Goal: Task Accomplishment & Management: Use online tool/utility

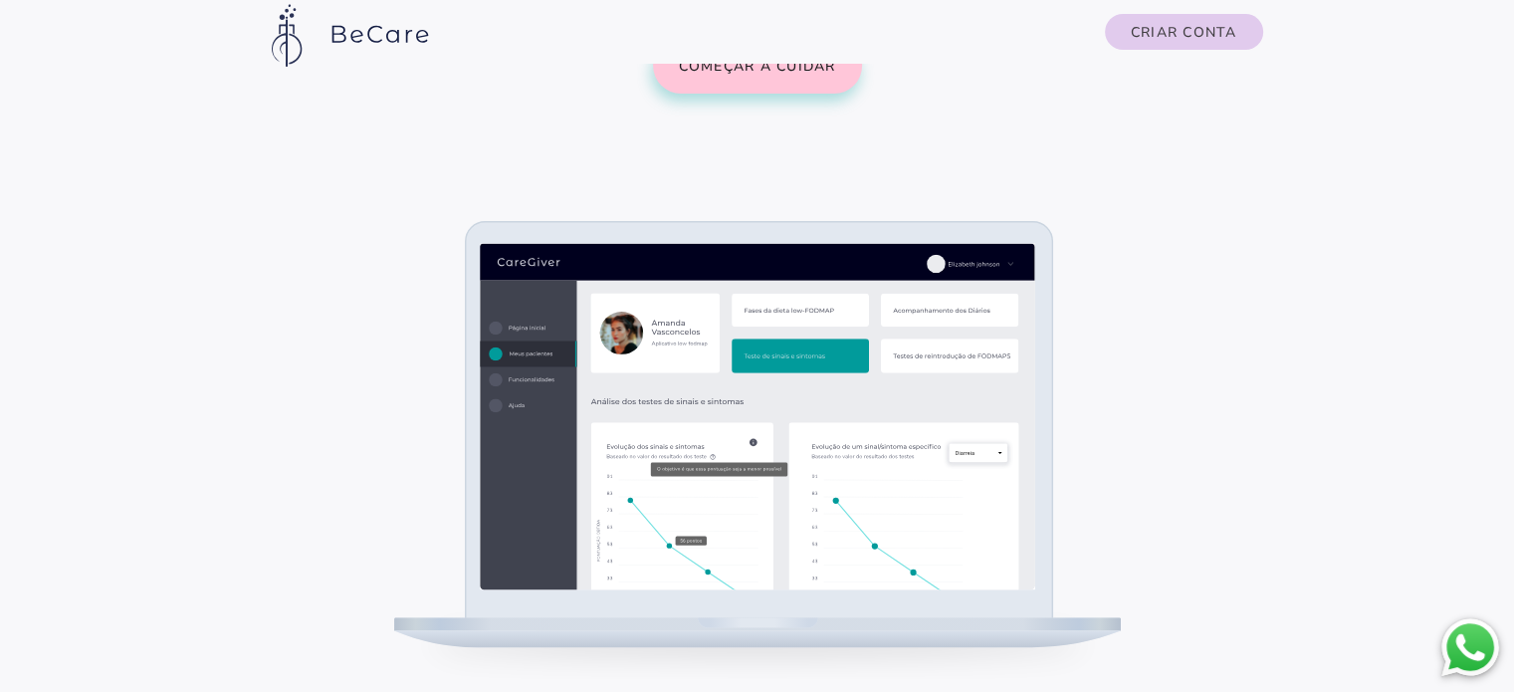
scroll to position [335, 0]
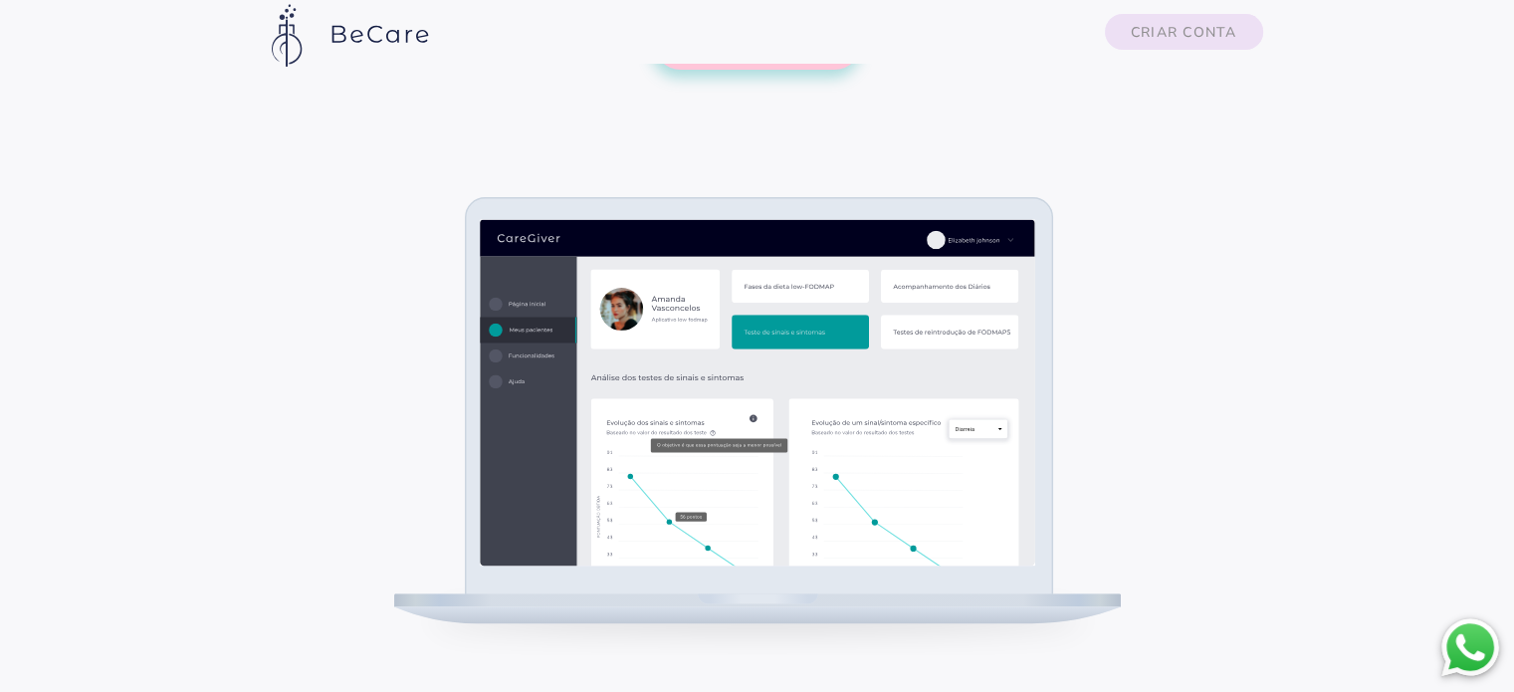
click at [0, 0] on slot "Criar conta" at bounding box center [0, 0] width 0 height 0
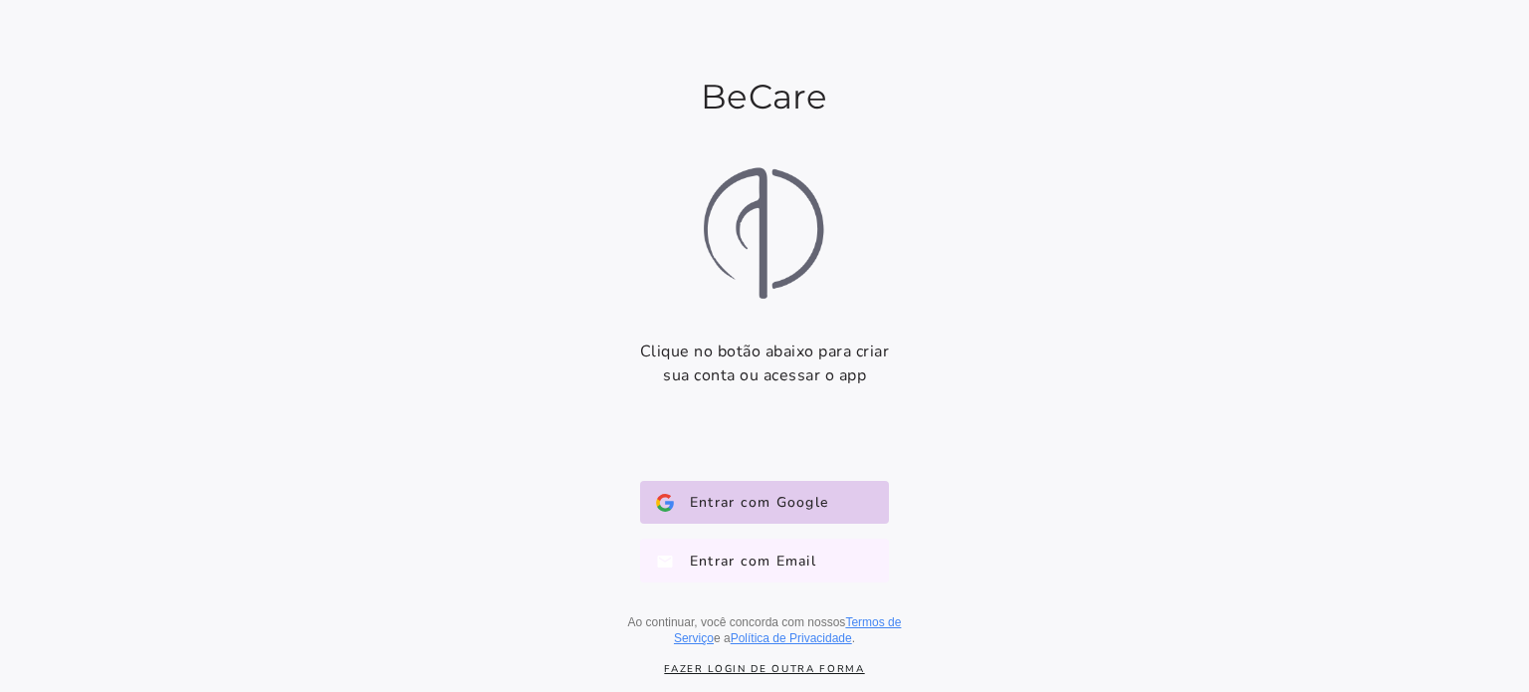
click at [713, 567] on span "Entrar com Email" at bounding box center [745, 561] width 142 height 20
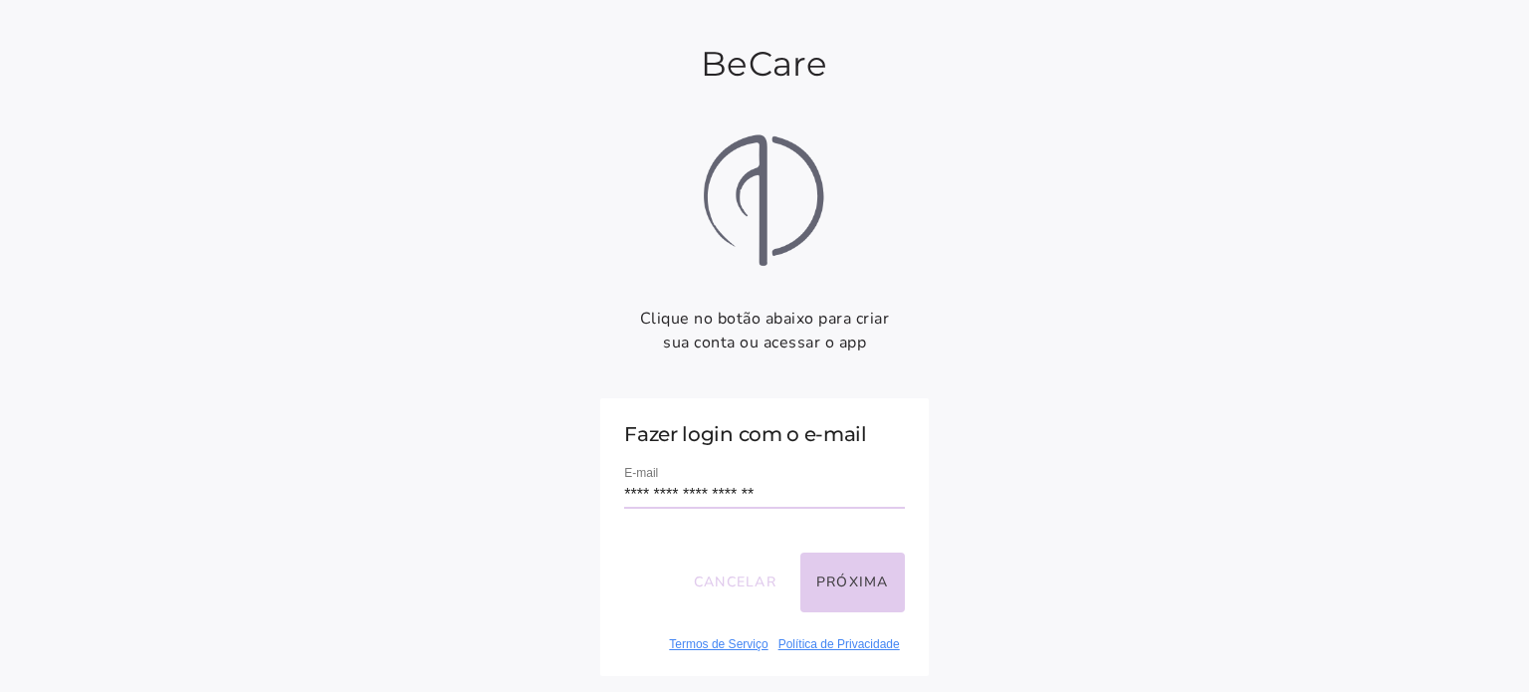
click at [646, 500] on input "**********" at bounding box center [764, 495] width 280 height 27
type input "**********"
click at [828, 581] on button "Próxima" at bounding box center [852, 583] width 105 height 60
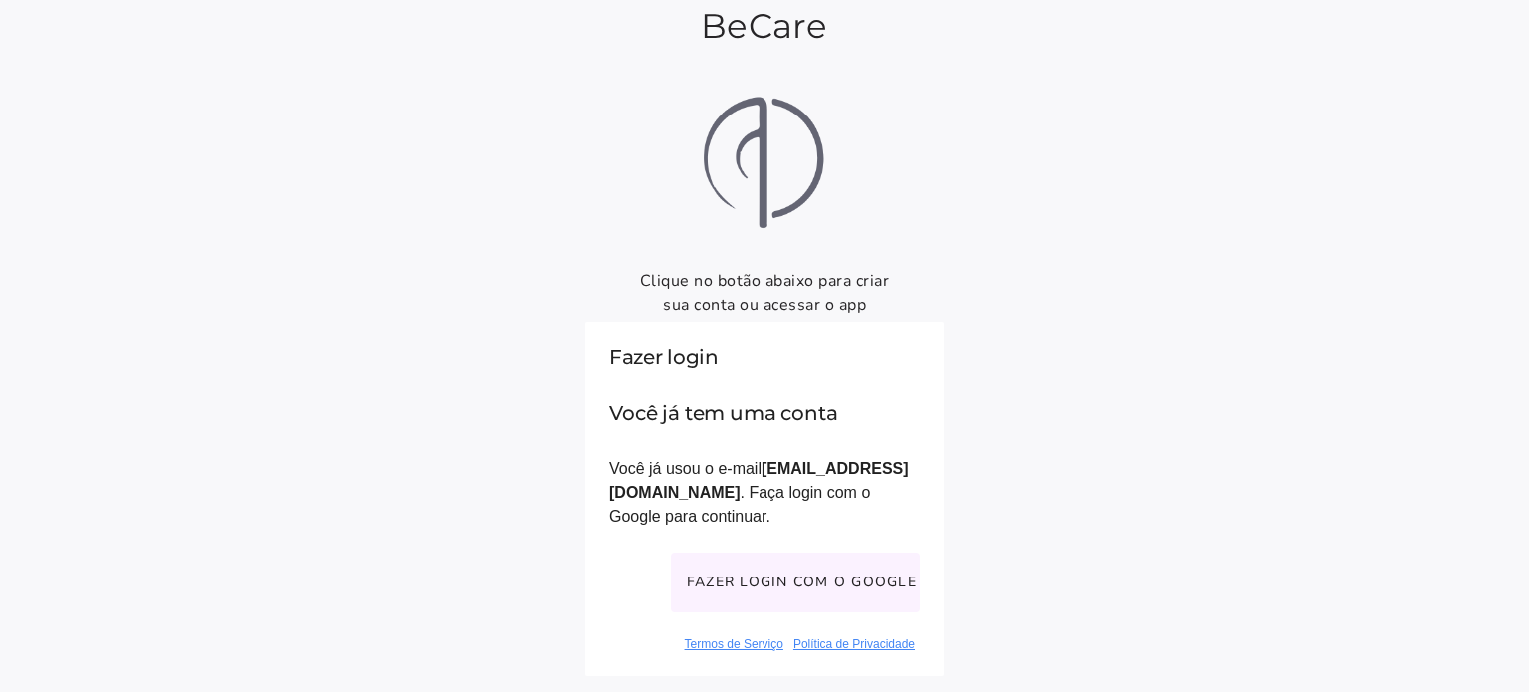
click at [797, 584] on button "Fazer login com o Google" at bounding box center [795, 583] width 249 height 60
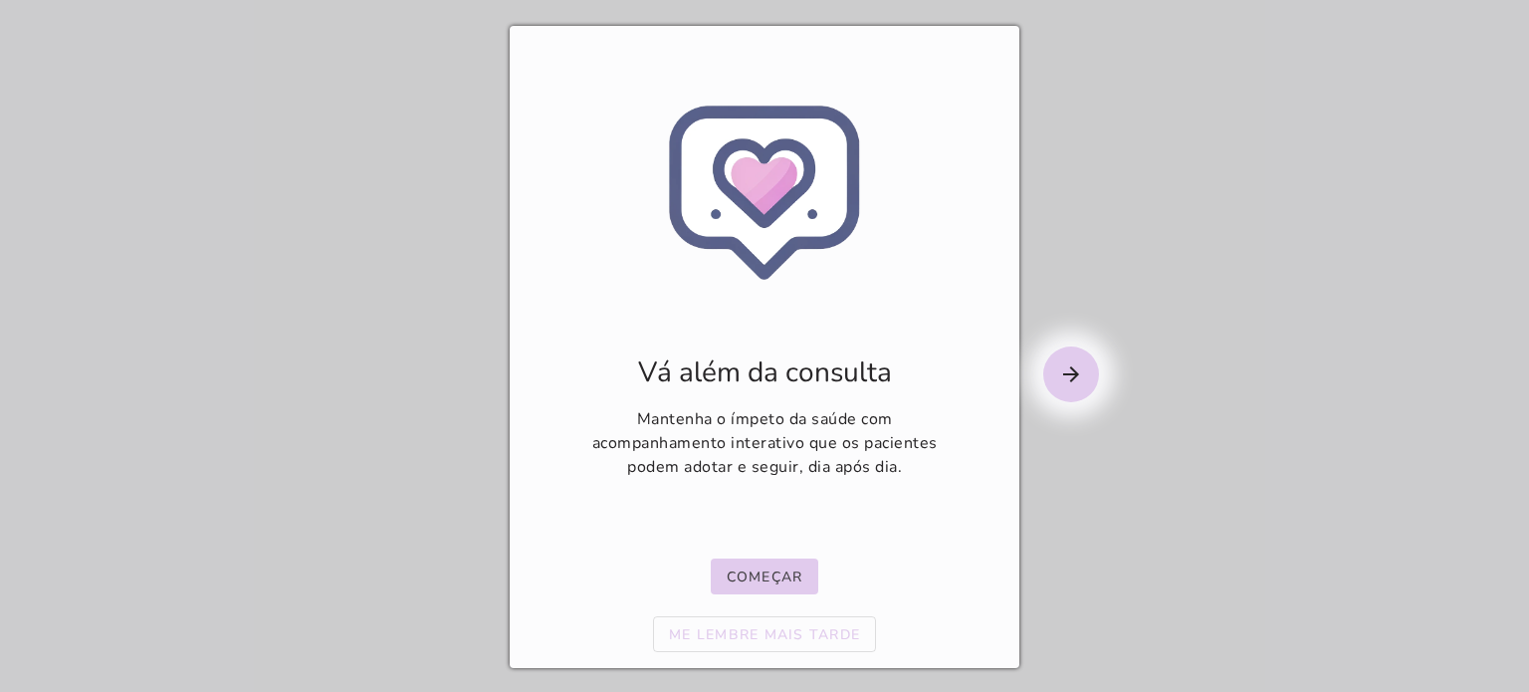
click at [1052, 374] on mwc-icon "arrow_forward" at bounding box center [1071, 374] width 56 height 56
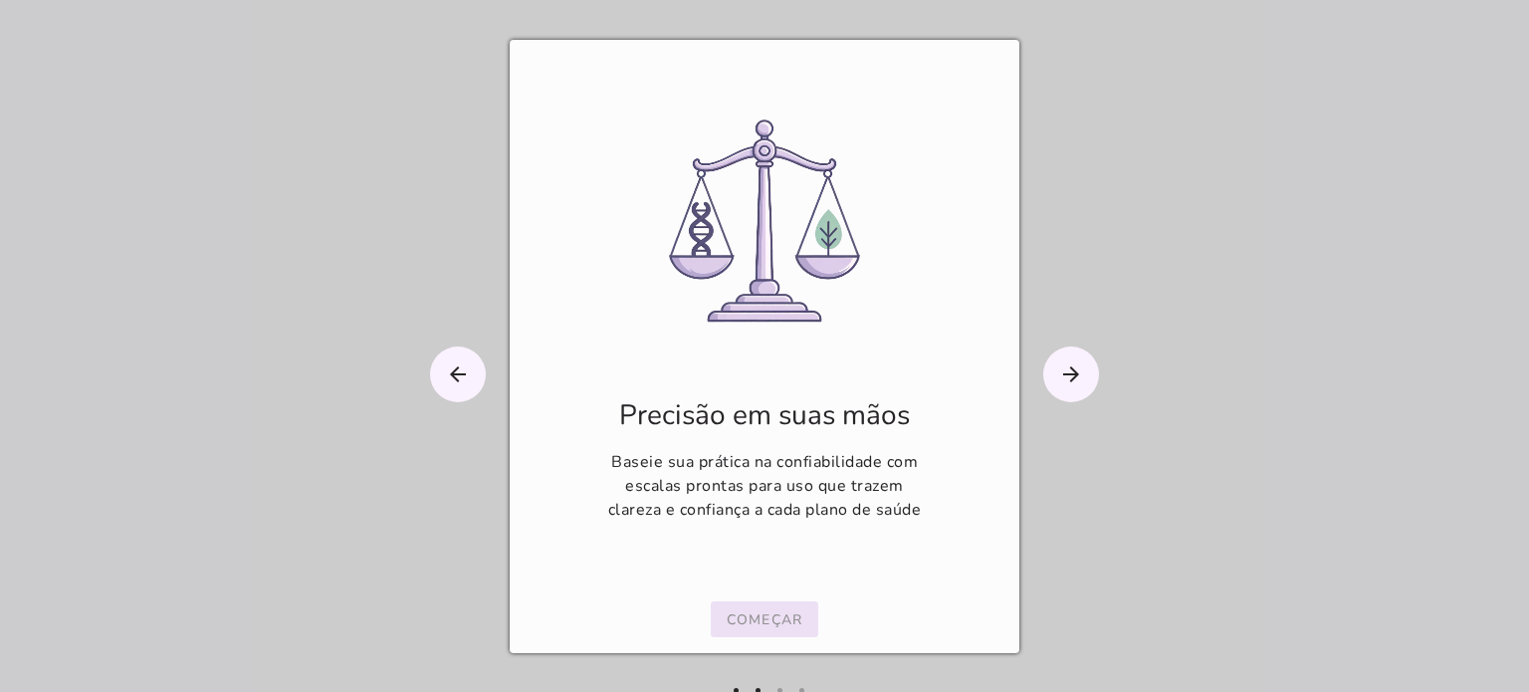
click at [0, 0] on slot "Começar" at bounding box center [0, 0] width 0 height 0
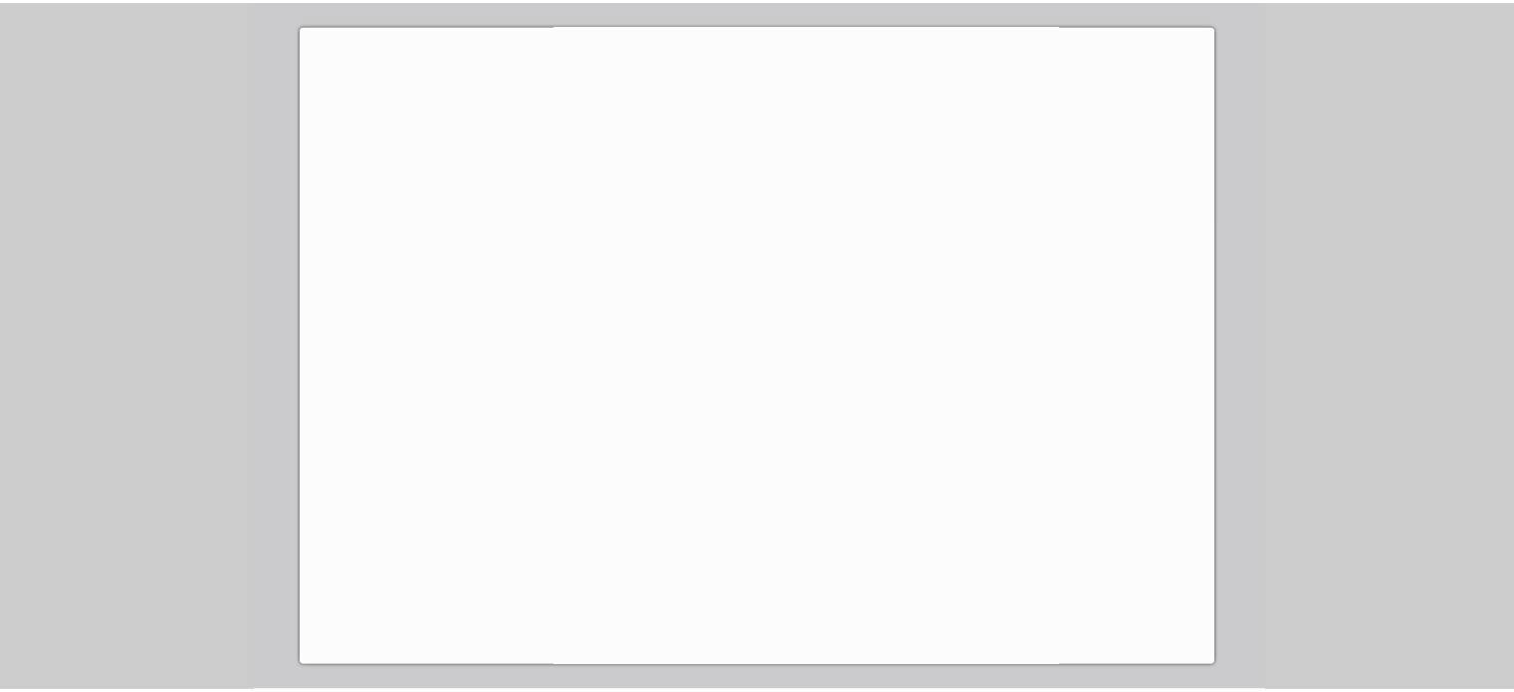
scroll to position [849, 0]
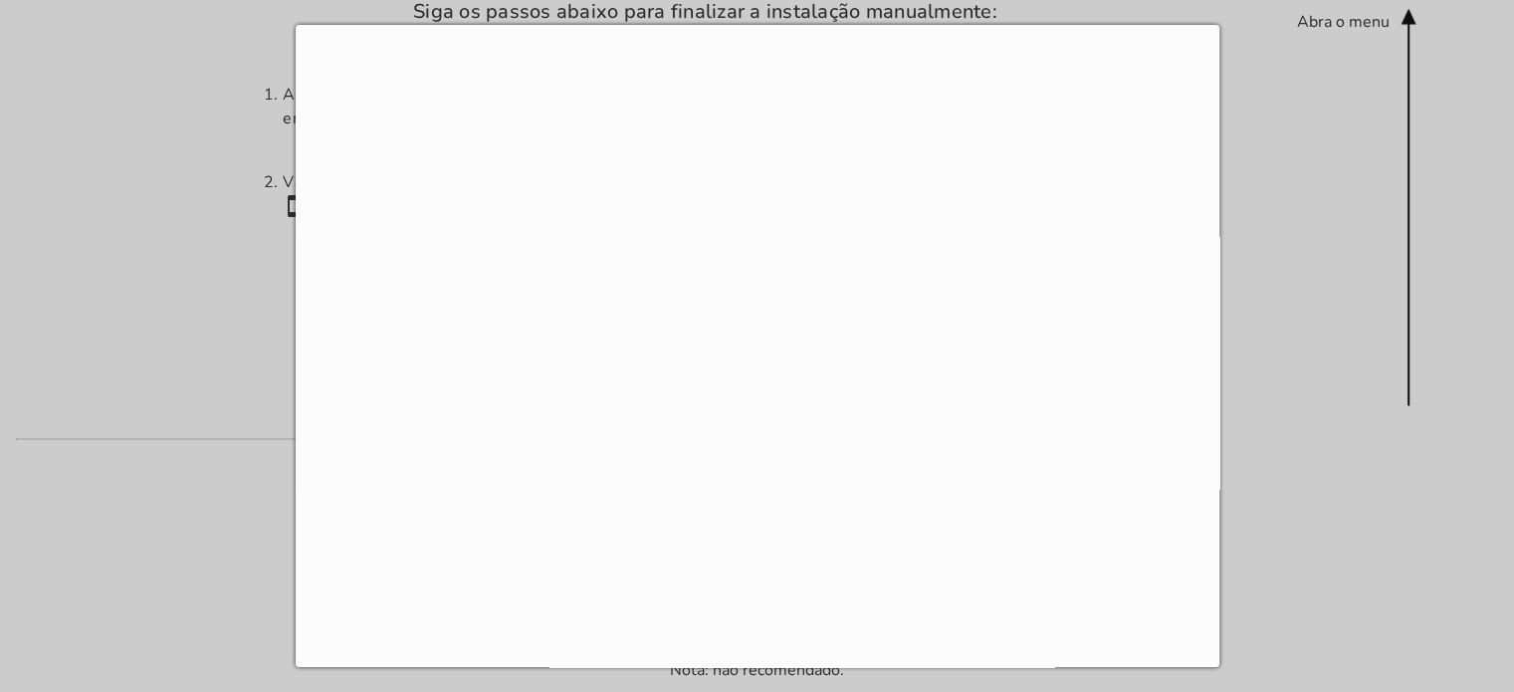
scroll to position [824, 0]
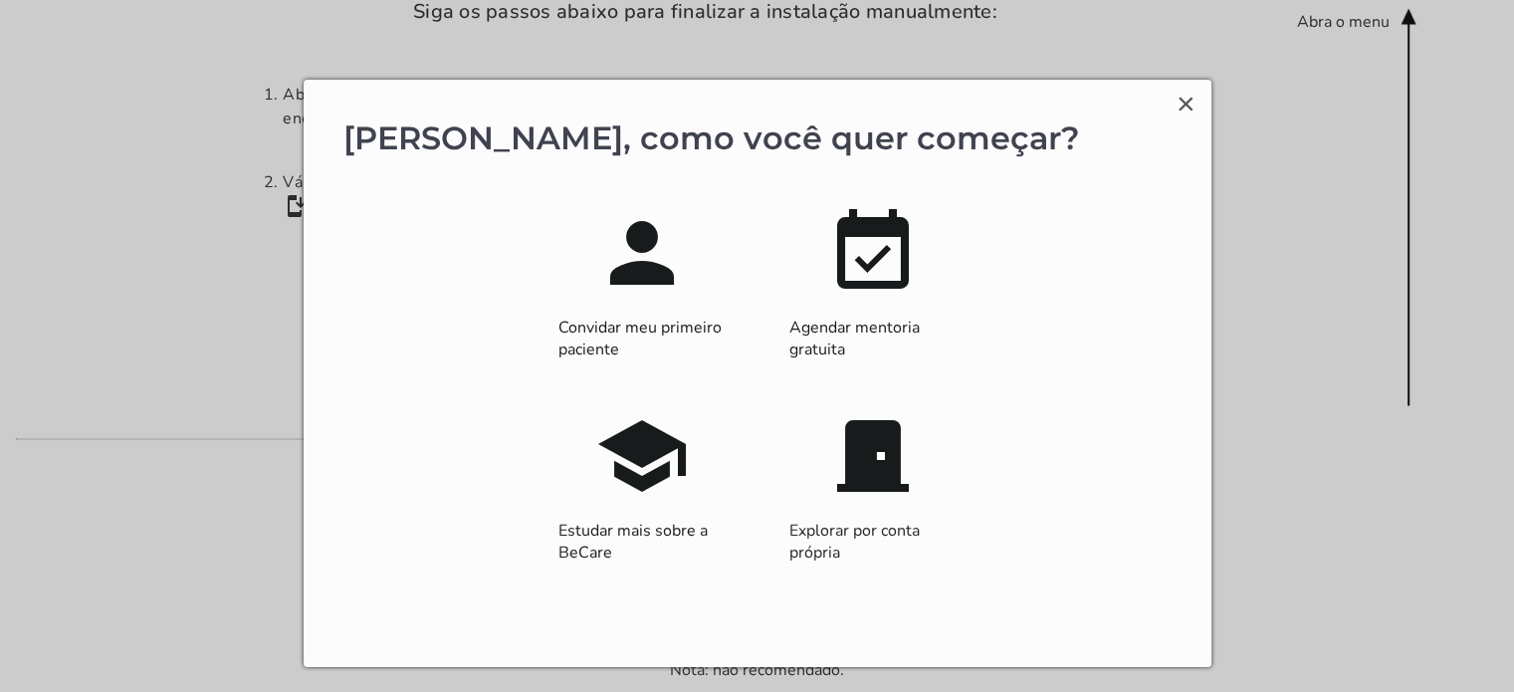
click at [0, 0] on slot "school" at bounding box center [0, 0] width 0 height 0
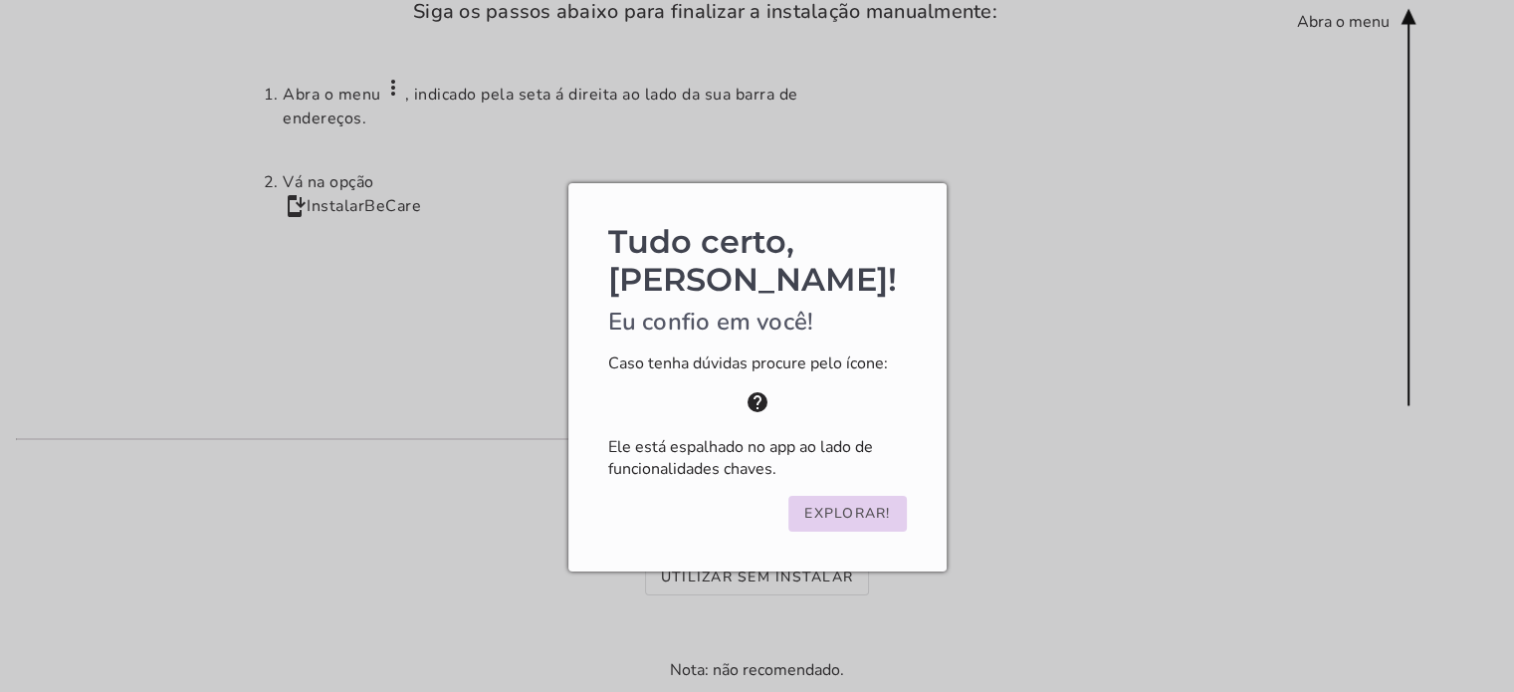
click at [0, 0] on slot "Explorar!" at bounding box center [0, 0] width 0 height 0
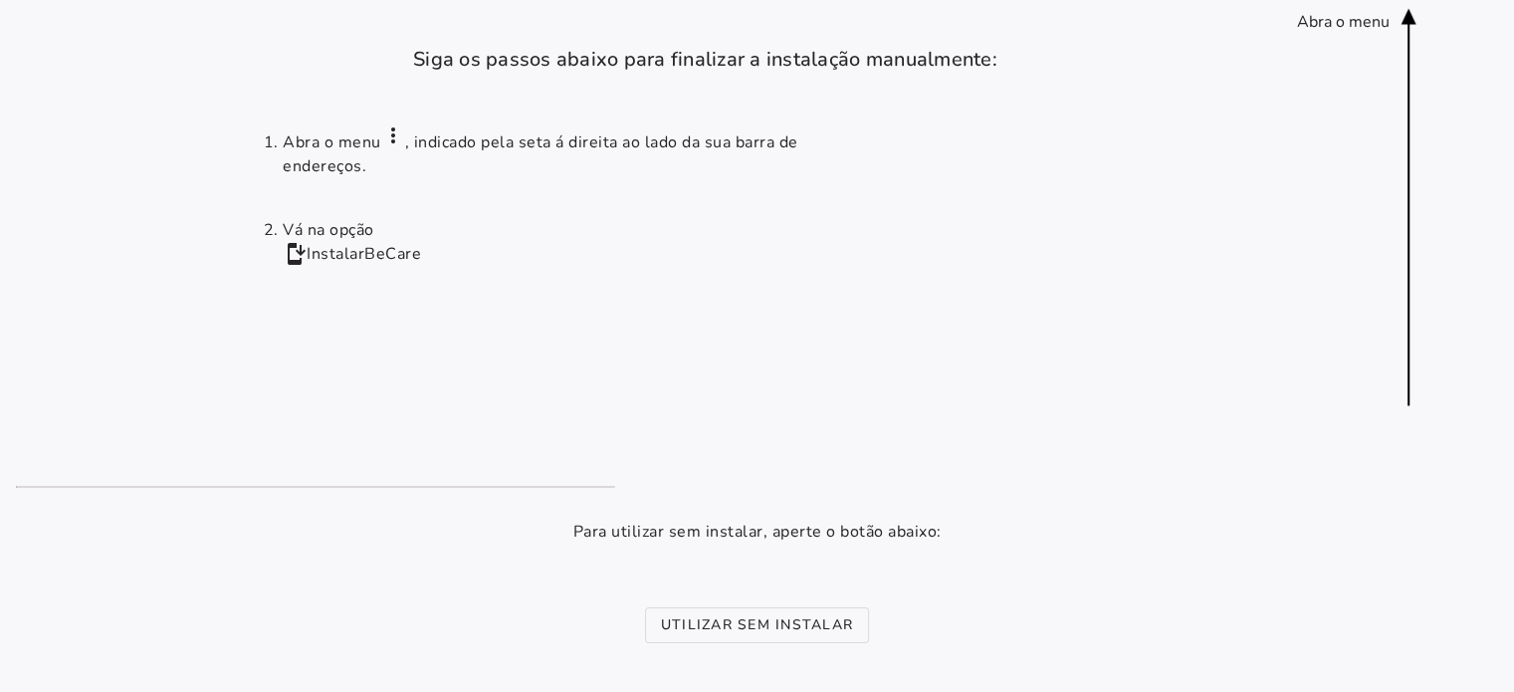
scroll to position [0, 0]
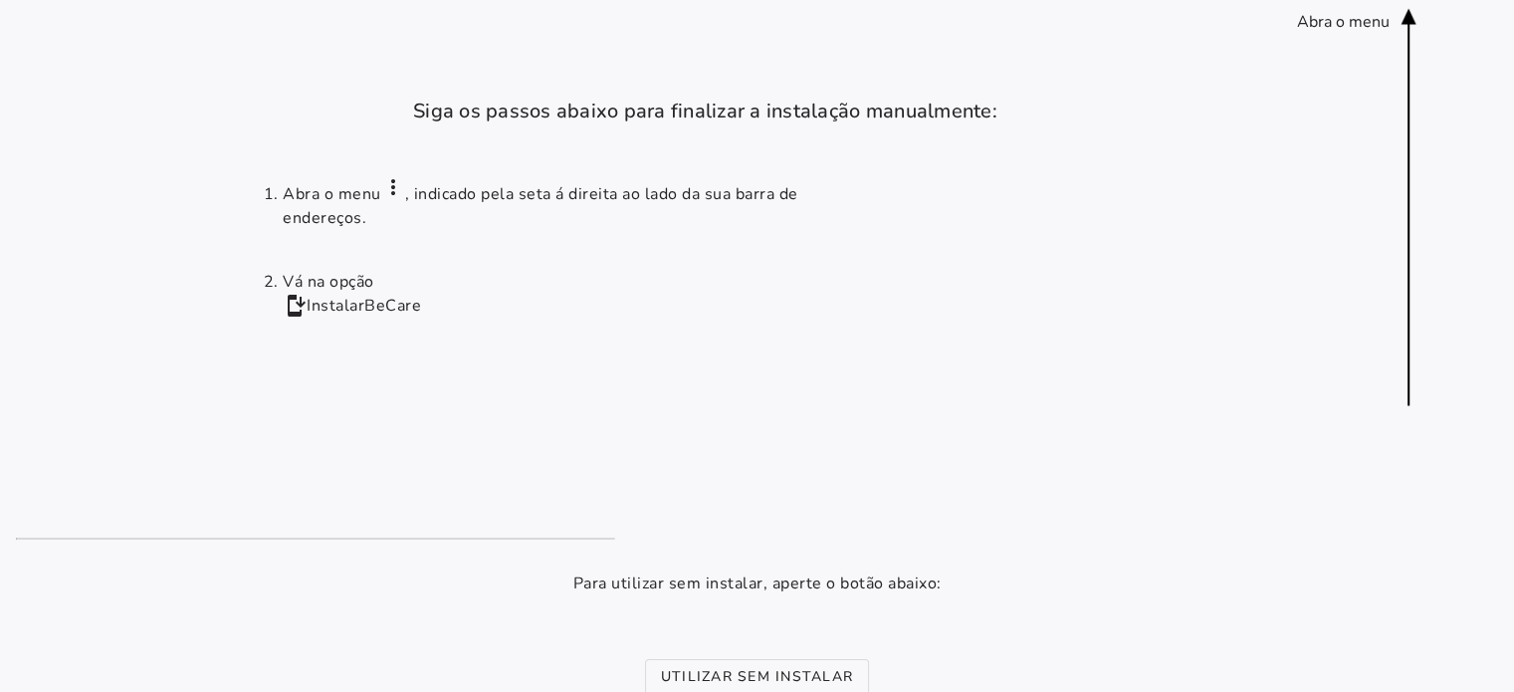
drag, startPoint x: 1512, startPoint y: 3, endPoint x: 1090, endPoint y: 35, distance: 423.3
click at [1090, 35] on installation-next-step-page at bounding box center [757, 507] width 1514 height 1014
click at [1293, 507] on installation-next-step-page at bounding box center [757, 507] width 1514 height 1014
click at [1483, 398] on installation-next-step-page at bounding box center [757, 507] width 1514 height 1014
click at [1478, 201] on installation-next-step-page at bounding box center [757, 507] width 1514 height 1014
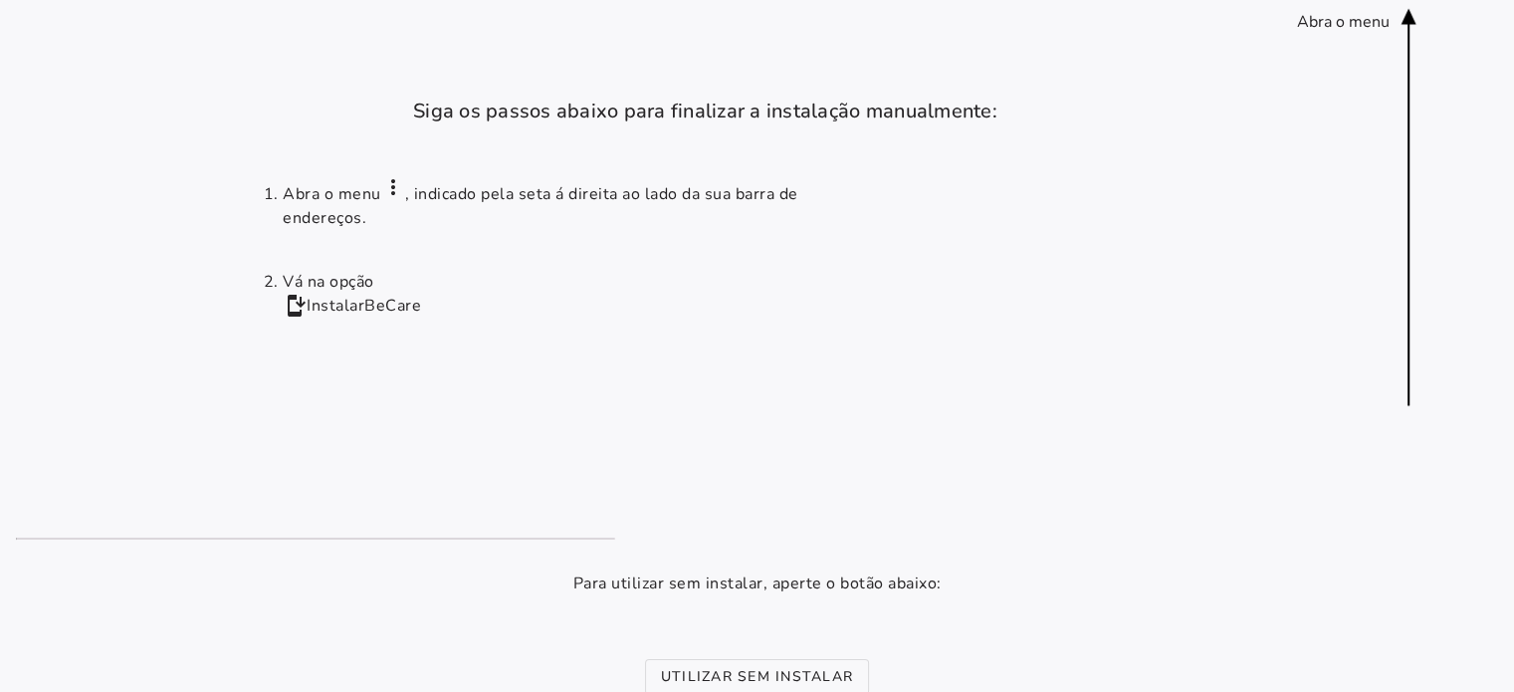
drag, startPoint x: 1415, startPoint y: 0, endPoint x: 1055, endPoint y: 35, distance: 361.1
click at [1055, 35] on installation-next-step-page at bounding box center [757, 507] width 1514 height 1014
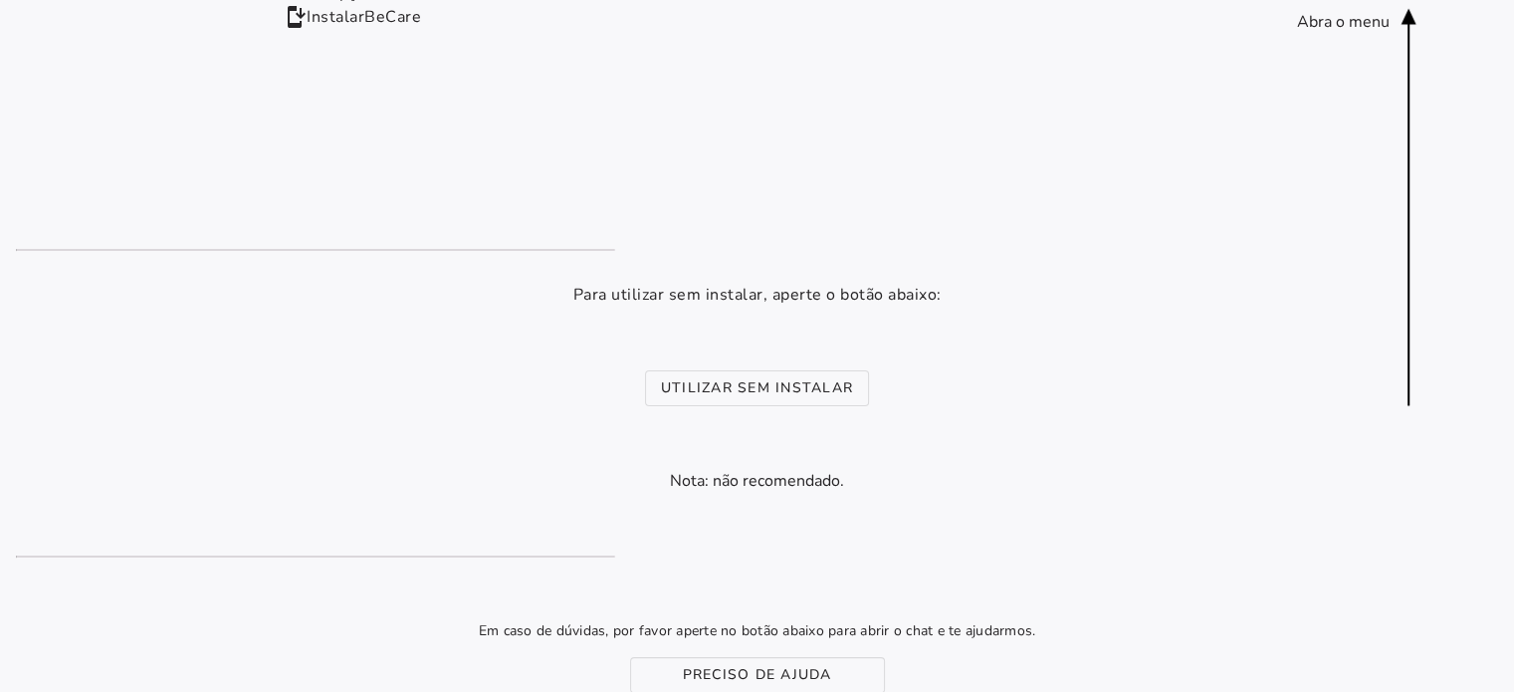
scroll to position [299, 0]
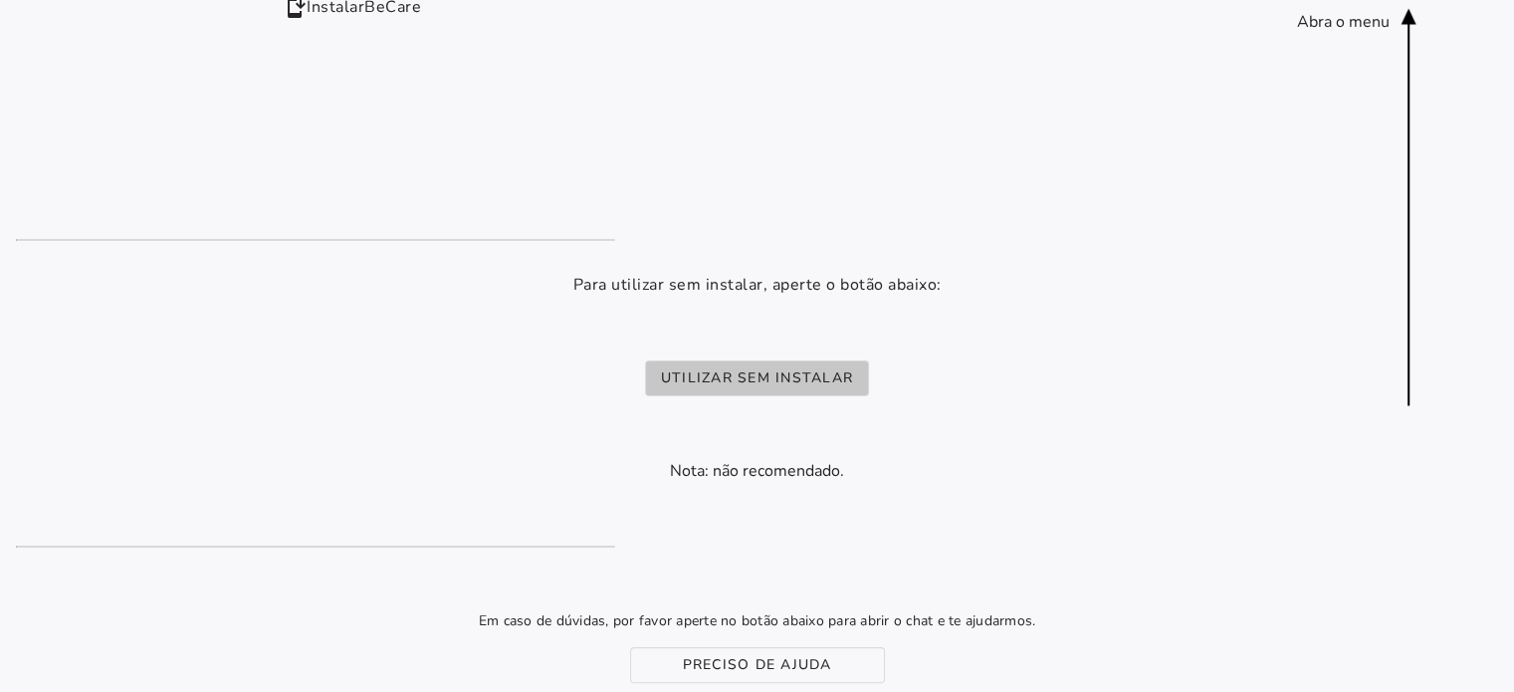
click at [0, 0] on slot "Utilizar sem instalar" at bounding box center [0, 0] width 0 height 0
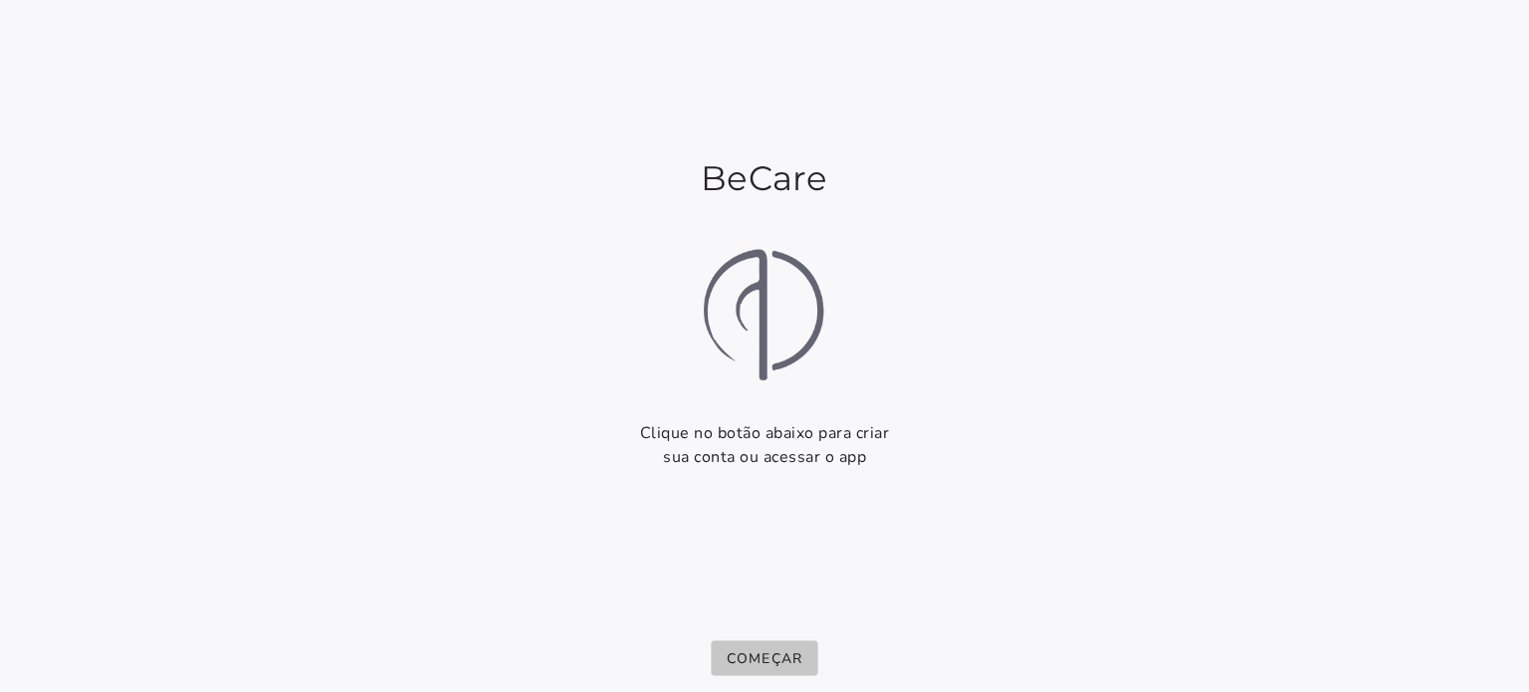
click at [0, 0] on slot "Começar" at bounding box center [0, 0] width 0 height 0
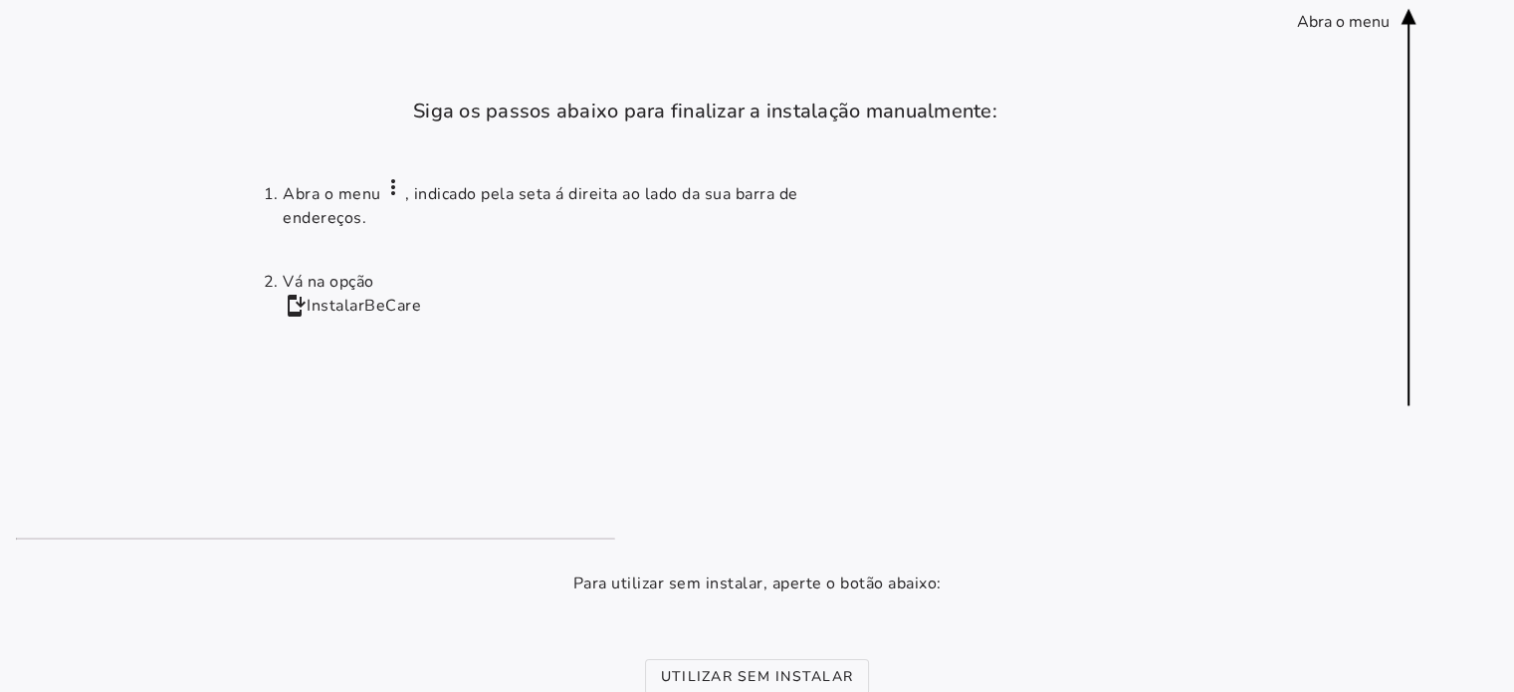
drag, startPoint x: 1405, startPoint y: 1, endPoint x: 1082, endPoint y: 256, distance: 411.1
click at [1082, 256] on ol "Abra o menu more_vert , indicado pela seta á direita ao lado da sua barra de en…" at bounding box center [757, 332] width 988 height 346
